Goal: Information Seeking & Learning: Learn about a topic

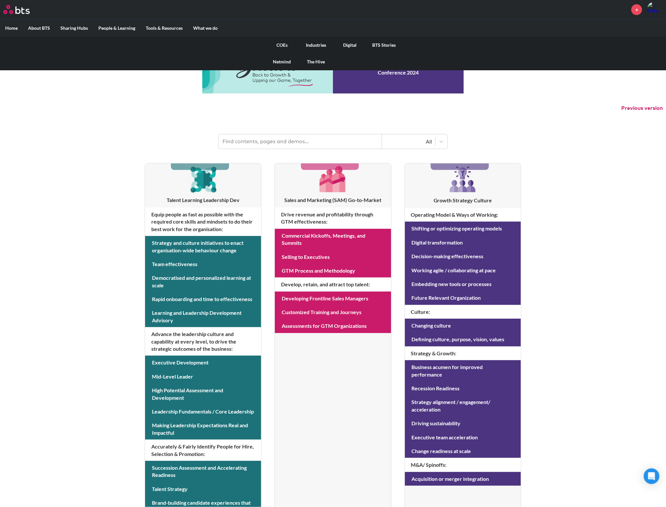
click at [316, 45] on link "Industries" at bounding box center [316, 45] width 34 height 17
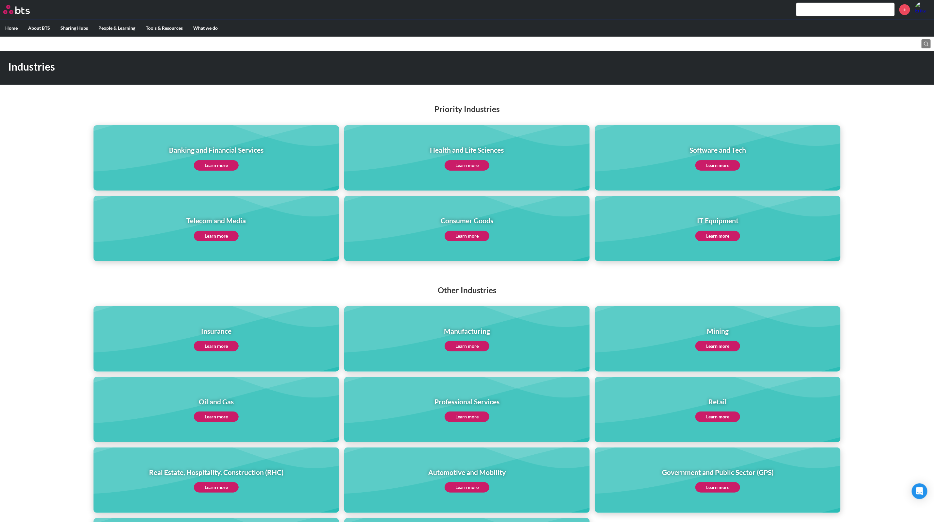
scroll to position [30, 0]
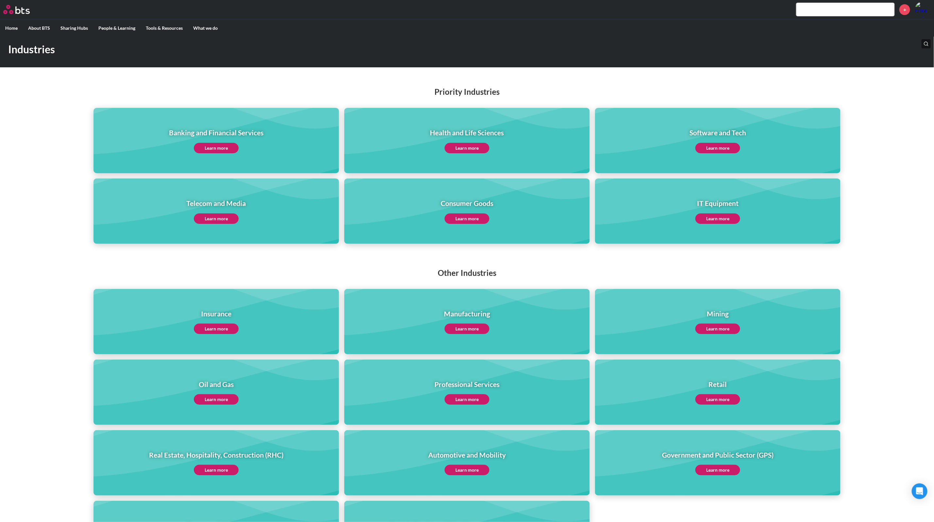
click at [673, 148] on link "Learn more" at bounding box center [717, 148] width 45 height 10
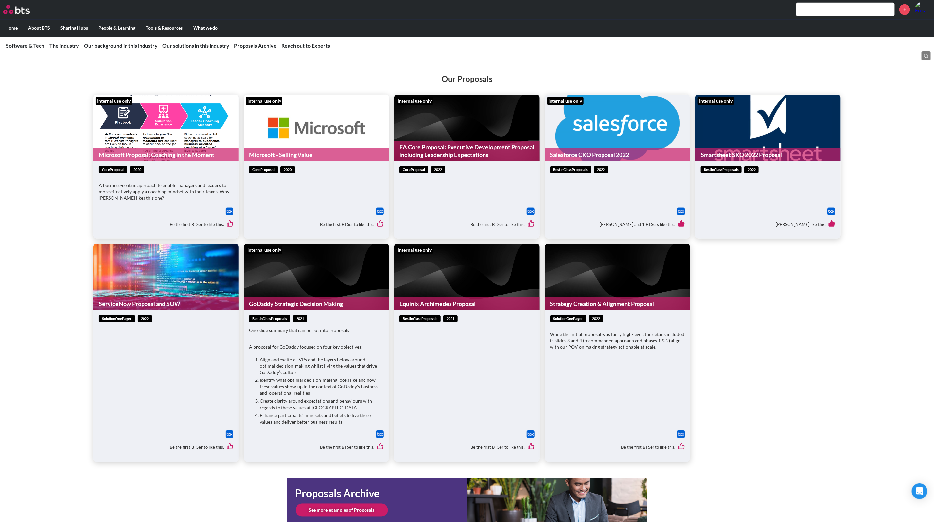
scroll to position [2430, 0]
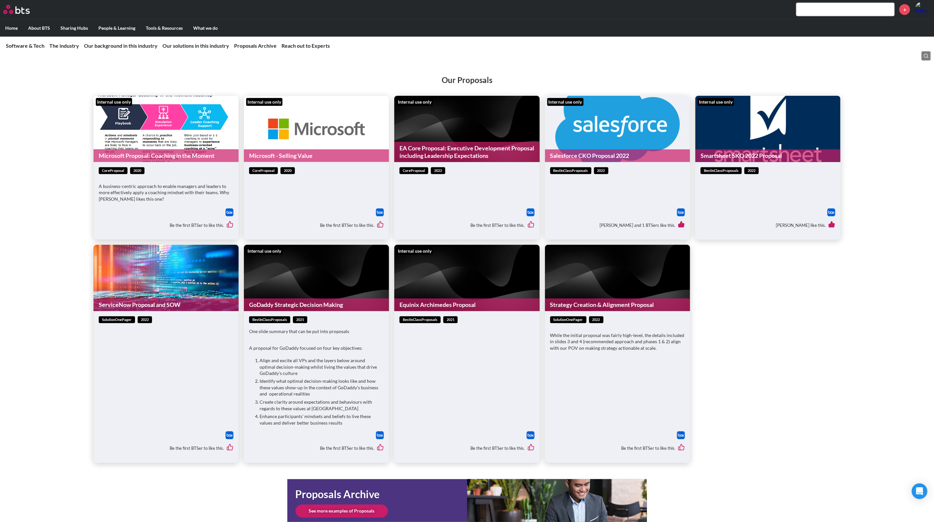
click at [320, 306] on link "GoDaddy Strategic Decision Making" at bounding box center [316, 304] width 145 height 13
